Goal: Information Seeking & Learning: Learn about a topic

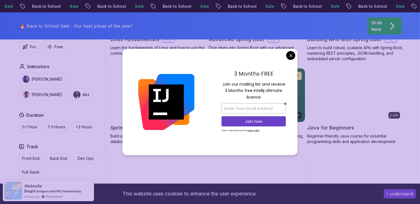
scroll to position [146, 0]
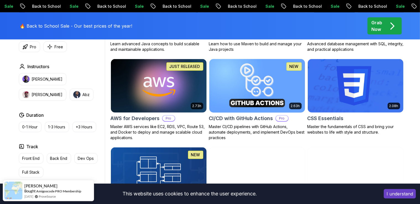
scroll to position [408, 0]
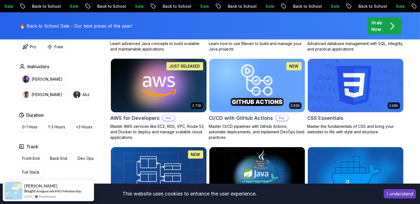
click at [163, 102] on img at bounding box center [158, 85] width 100 height 56
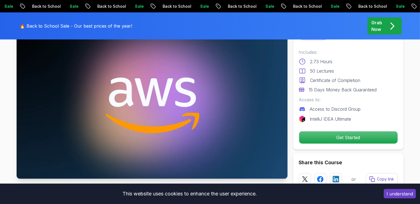
scroll to position [58, 0]
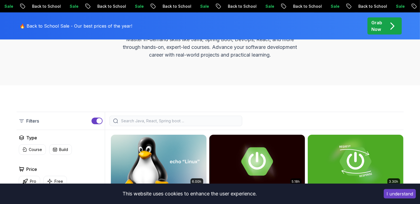
scroll to position [87, 0]
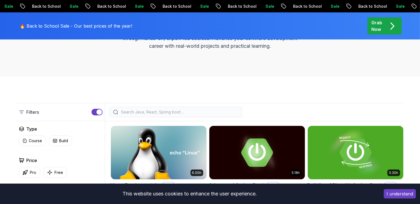
click at [180, 112] on input "search" at bounding box center [179, 112] width 118 height 6
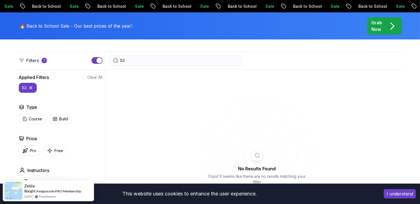
scroll to position [117, 0]
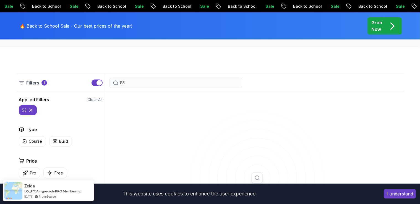
click at [136, 85] on input "S3" at bounding box center [179, 83] width 118 height 6
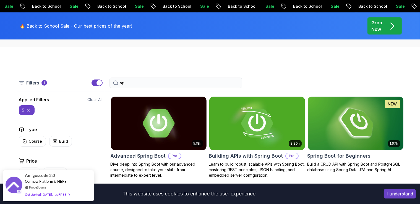
type input "s"
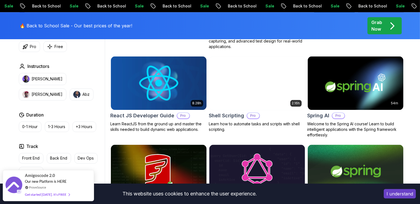
scroll to position [1430, 0]
